Goal: Task Accomplishment & Management: Use online tool/utility

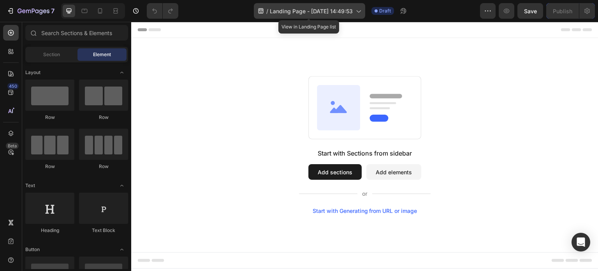
click at [280, 6] on div "/ Landing Page - Aug 3, 14:49:53" at bounding box center [309, 11] width 111 height 16
click at [354, 13] on div "/ Landing Page - [DATE] 14:49:53" at bounding box center [309, 11] width 111 height 16
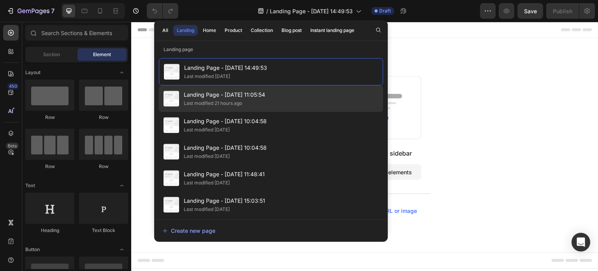
click at [254, 106] on div "Last modified 21 hours ago" at bounding box center [224, 103] width 81 height 8
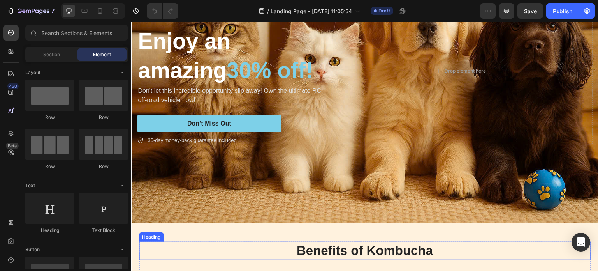
scroll to position [117, 0]
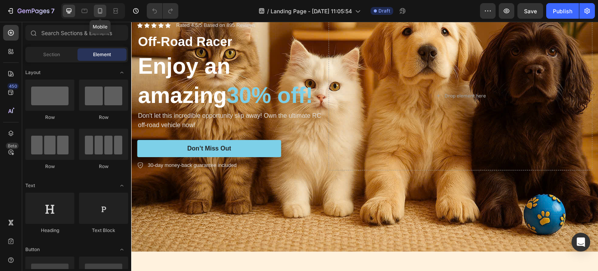
click at [102, 9] on icon at bounding box center [100, 11] width 8 height 8
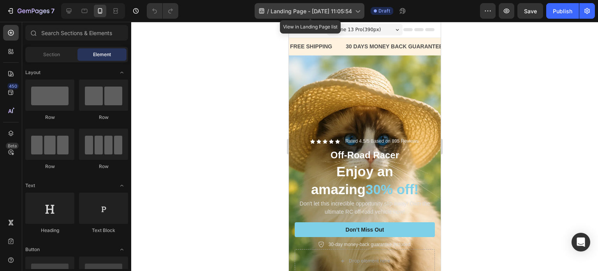
click at [361, 14] on icon at bounding box center [358, 11] width 8 height 8
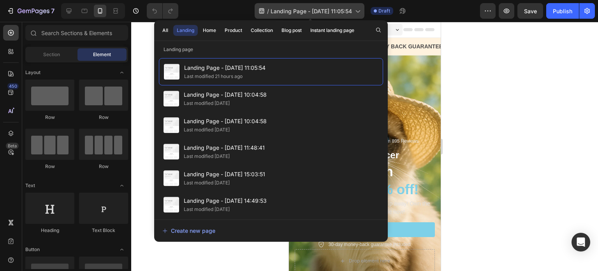
click at [361, 14] on icon at bounding box center [358, 11] width 8 height 8
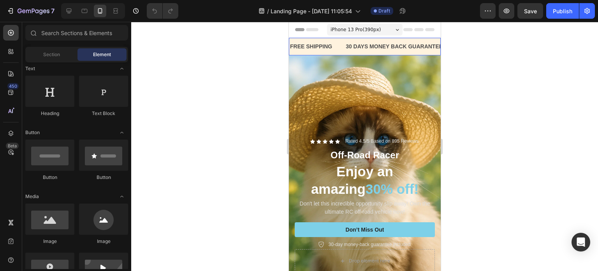
click at [341, 41] on div "FREE SHIPPING Text Block" at bounding box center [317, 47] width 56 height 18
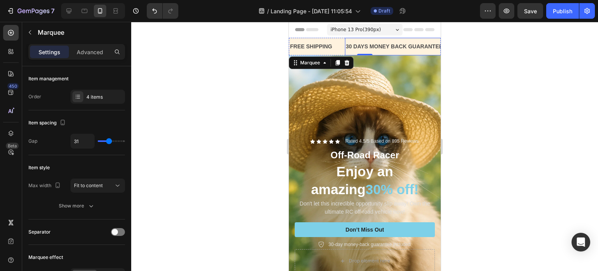
click at [358, 46] on div "30 DAYS MONEY BACK GUARANTEE" at bounding box center [394, 46] width 99 height 11
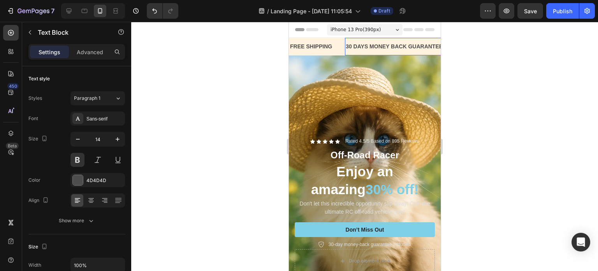
click at [359, 45] on div "30 DAYS MONEY BACK GUARANTEE" at bounding box center [394, 46] width 99 height 11
click at [359, 45] on p "30 DAYS MONEY BACK GUARANTEE" at bounding box center [393, 47] width 97 height 10
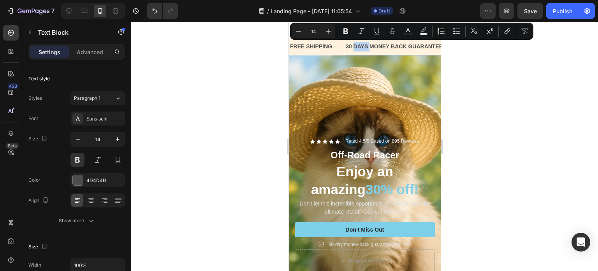
click at [359, 45] on p "30 DAYS MONEY BACK GUARANTEE" at bounding box center [393, 47] width 97 height 10
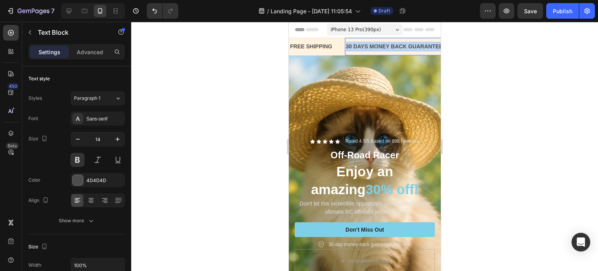
click at [359, 45] on p "30 DAYS MONEY BACK GUARANTEE" at bounding box center [393, 47] width 97 height 10
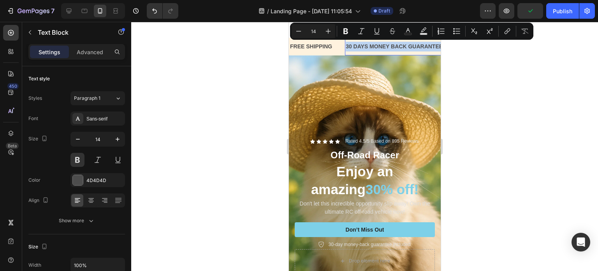
click at [359, 45] on p "30 DAYS MONEY BACK GUARANTEE" at bounding box center [393, 47] width 97 height 10
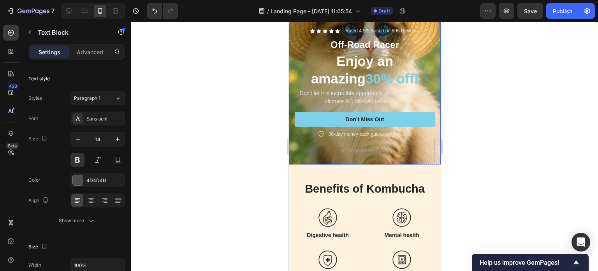
scroll to position [78, 0]
